Goal: Task Accomplishment & Management: Complete application form

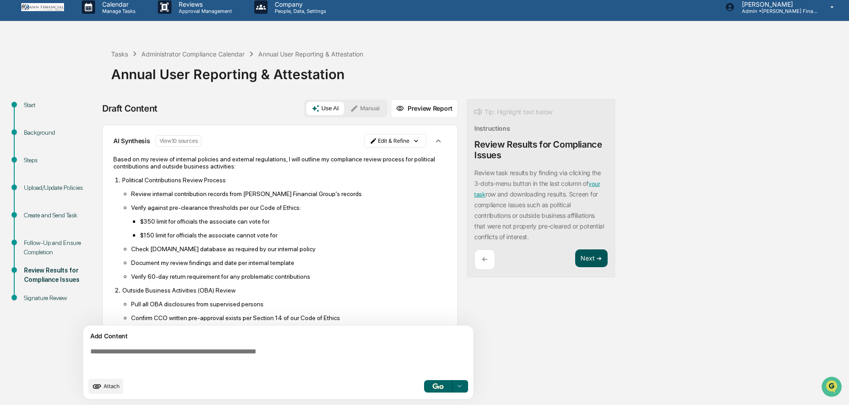
click at [583, 261] on button "Next ➔" at bounding box center [591, 258] width 32 height 18
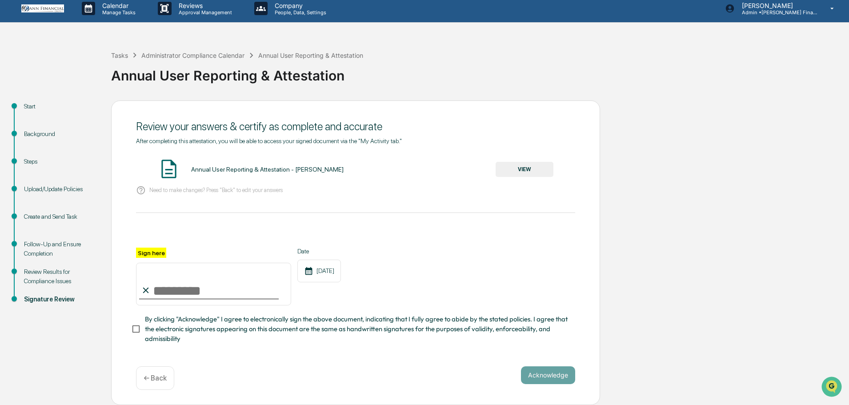
click at [524, 166] on button "VIEW" at bounding box center [524, 169] width 58 height 15
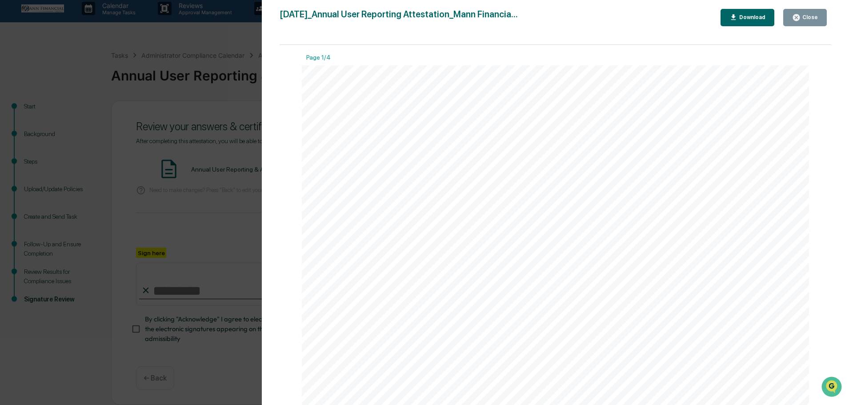
click at [813, 16] on div "Close" at bounding box center [808, 17] width 17 height 6
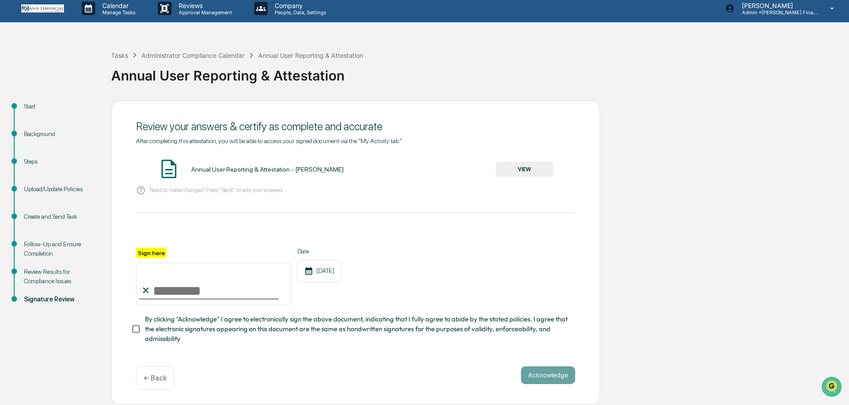
click at [198, 292] on input "Sign here" at bounding box center [213, 284] width 155 height 43
type input "**********"
click at [550, 371] on button "Acknowledge" at bounding box center [548, 375] width 54 height 18
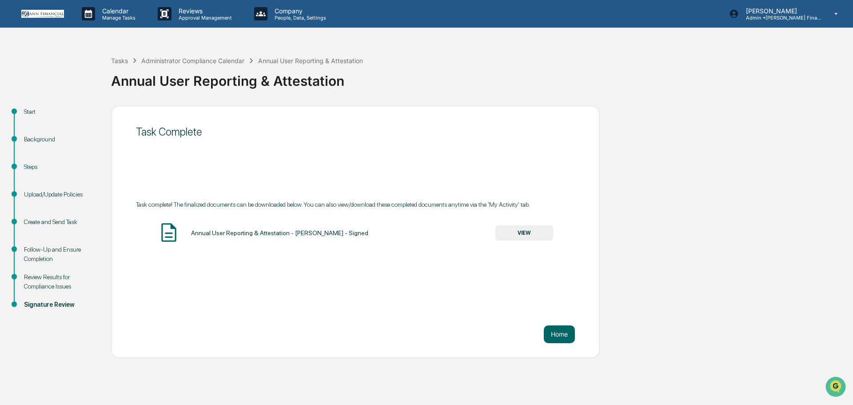
click at [526, 237] on button "VIEW" at bounding box center [524, 232] width 58 height 15
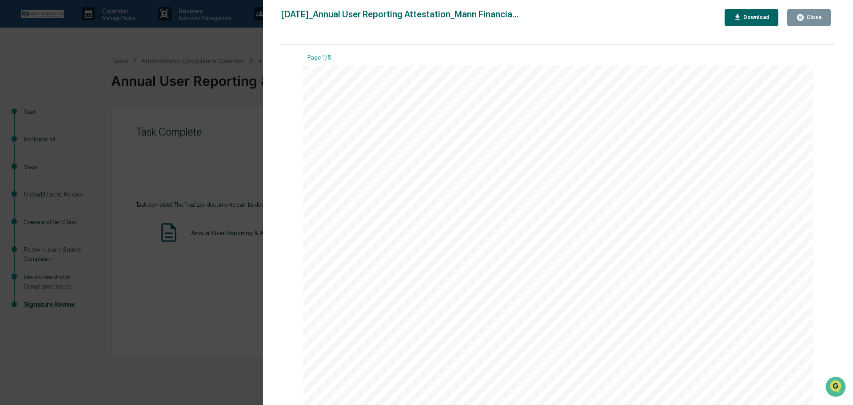
click at [824, 22] on button "Close" at bounding box center [809, 17] width 44 height 17
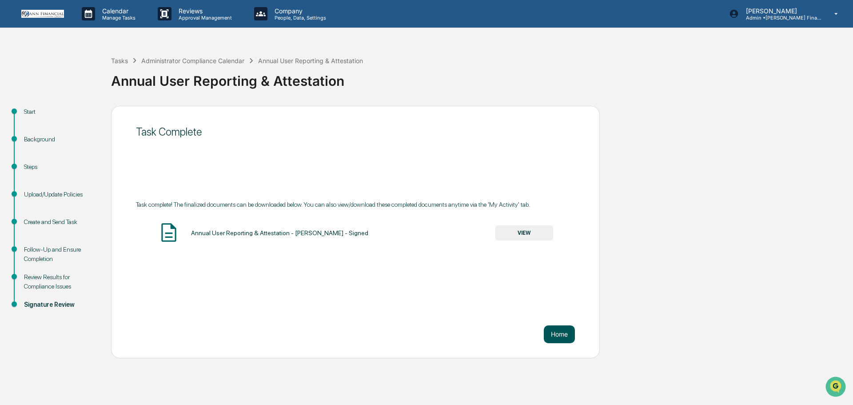
click at [558, 331] on button "Home" at bounding box center [559, 334] width 31 height 18
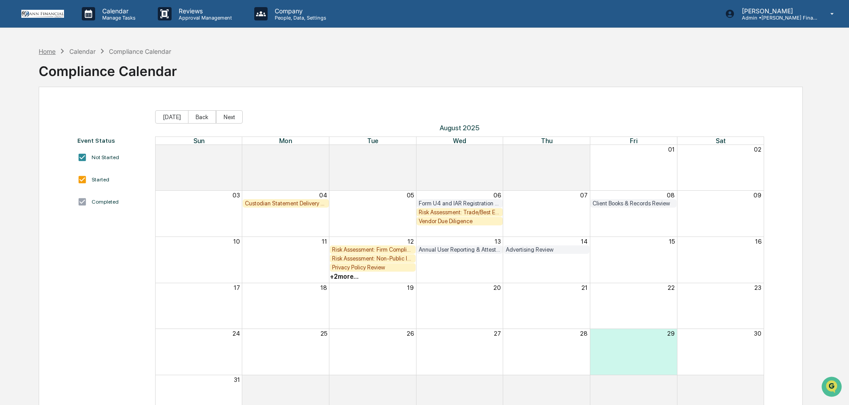
click at [44, 53] on div "Home" at bounding box center [47, 52] width 17 height 8
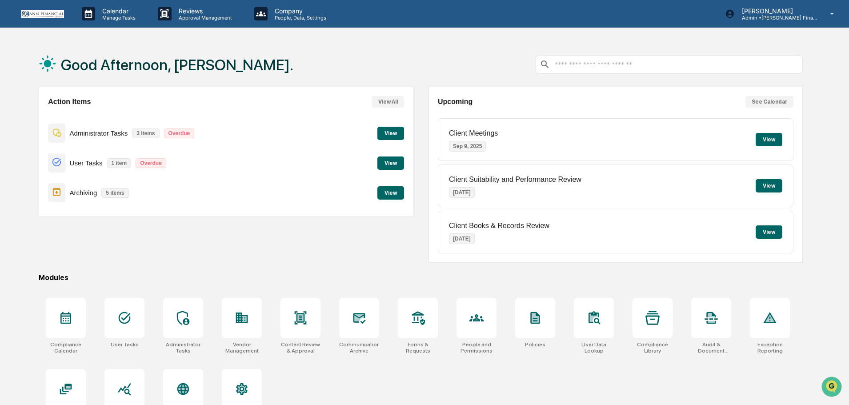
click at [393, 135] on button "View" at bounding box center [390, 133] width 27 height 13
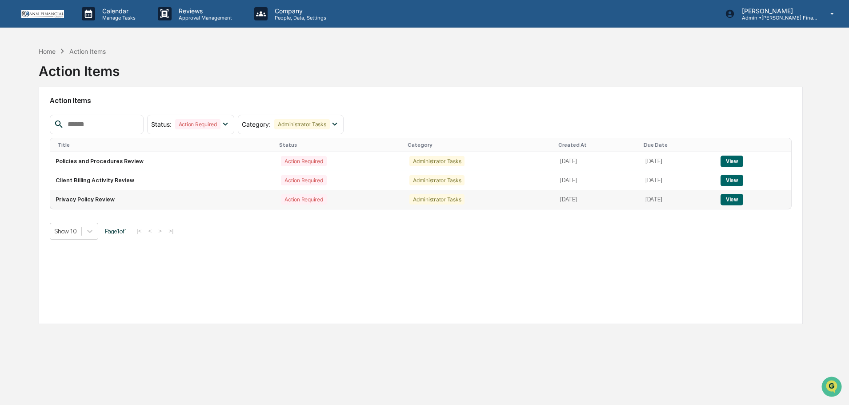
click at [738, 198] on button "View" at bounding box center [731, 200] width 23 height 12
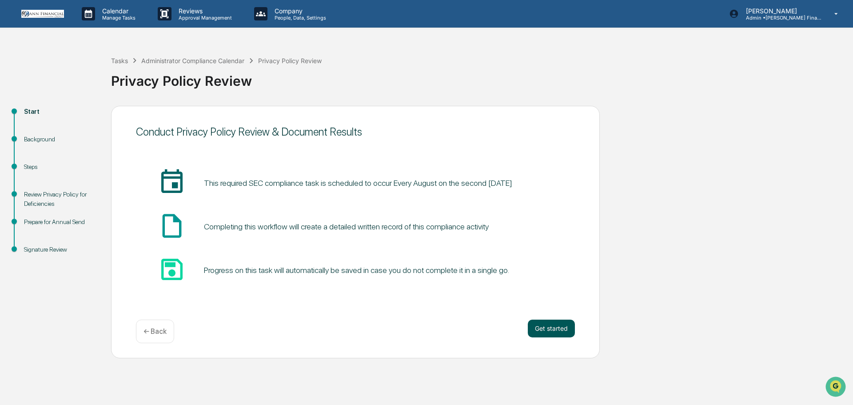
click at [558, 327] on button "Get started" at bounding box center [551, 328] width 47 height 18
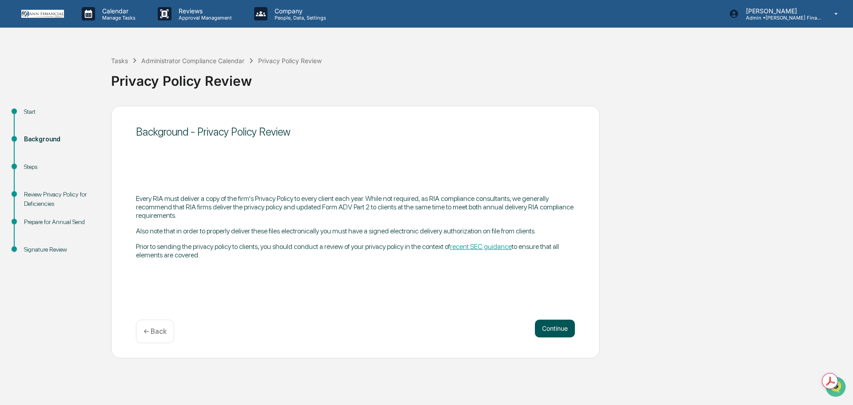
click at [554, 330] on button "Continue" at bounding box center [555, 328] width 40 height 18
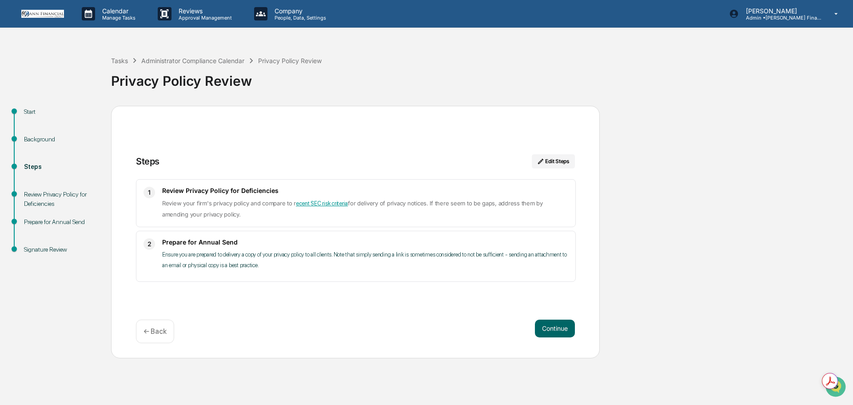
click at [148, 328] on p "← Back" at bounding box center [155, 331] width 23 height 8
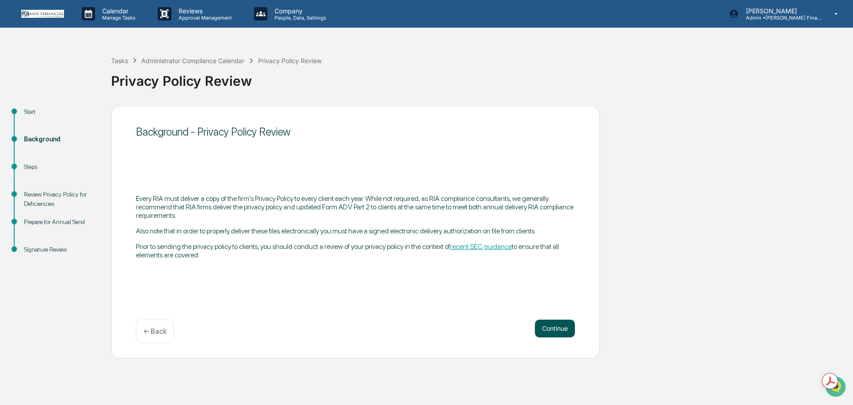
click at [559, 329] on button "Continue" at bounding box center [555, 328] width 40 height 18
